Goal: Register for event/course

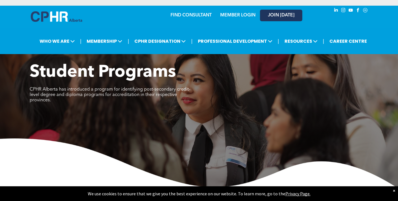
click at [285, 15] on span "JOIN [DATE]" at bounding box center [281, 15] width 27 height 5
click at [280, 16] on span "JOIN [DATE]" at bounding box center [281, 15] width 27 height 5
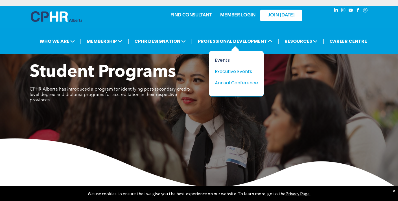
click at [219, 62] on div "Events" at bounding box center [234, 60] width 39 height 7
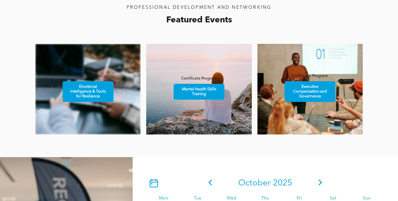
scroll to position [341, 0]
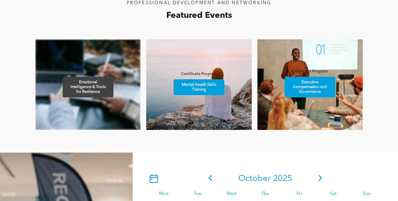
click at [106, 88] on span "Emotional Intelligence & Tools for Resilience" at bounding box center [87, 87] width 49 height 20
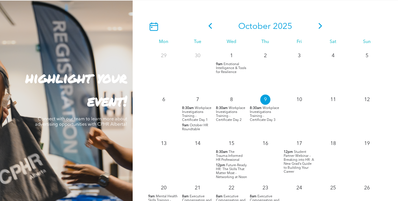
scroll to position [504, 0]
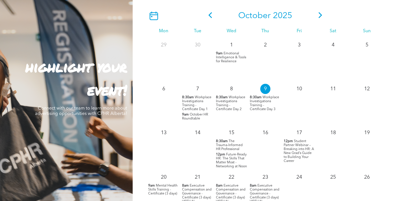
click at [294, 146] on span "Student Partner Webinar – Breaking into HR: A New Grad’s Guide to Building Your…" at bounding box center [299, 150] width 30 height 23
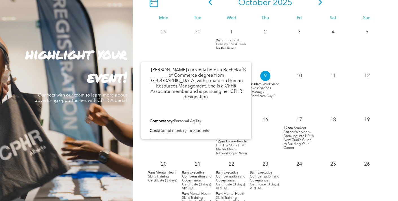
scroll to position [517, 0]
click at [242, 69] on div at bounding box center [244, 70] width 8 height 8
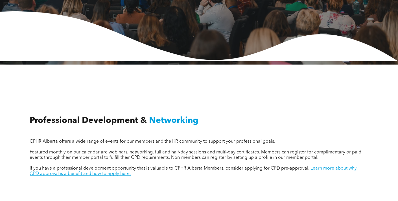
scroll to position [0, 0]
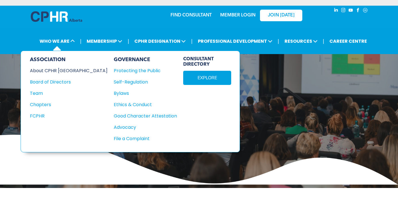
click at [59, 69] on div "About CPHR [GEOGRAPHIC_DATA]" at bounding box center [65, 70] width 70 height 7
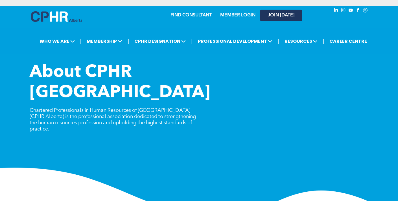
click at [282, 15] on span "JOIN [DATE]" at bounding box center [281, 15] width 27 height 5
